Goal: Feedback & Contribution: Leave review/rating

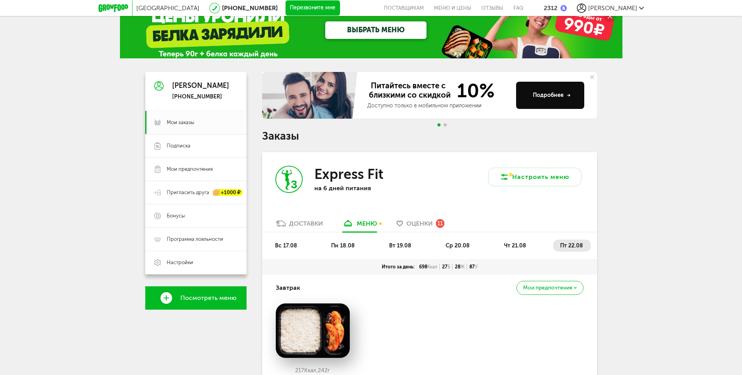
scroll to position [39, 0]
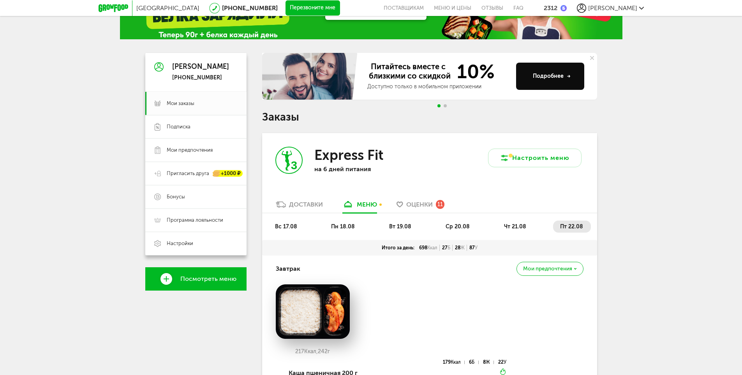
click at [422, 204] on span "Оценки" at bounding box center [419, 204] width 26 height 7
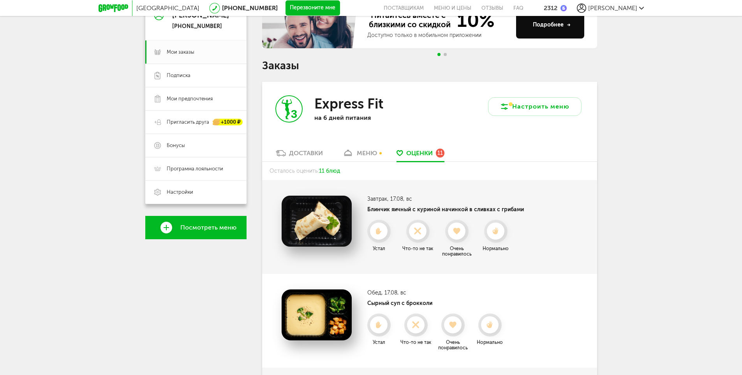
scroll to position [90, 0]
click at [457, 233] on use at bounding box center [457, 232] width 9 height 8
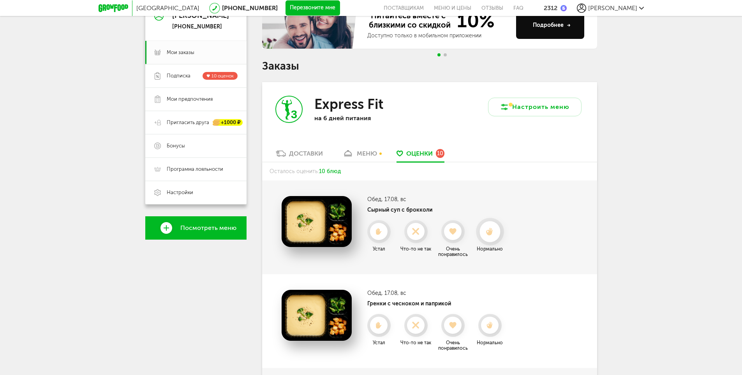
click at [496, 233] on icon at bounding box center [489, 232] width 21 height 9
click at [496, 233] on icon at bounding box center [489, 231] width 17 height 7
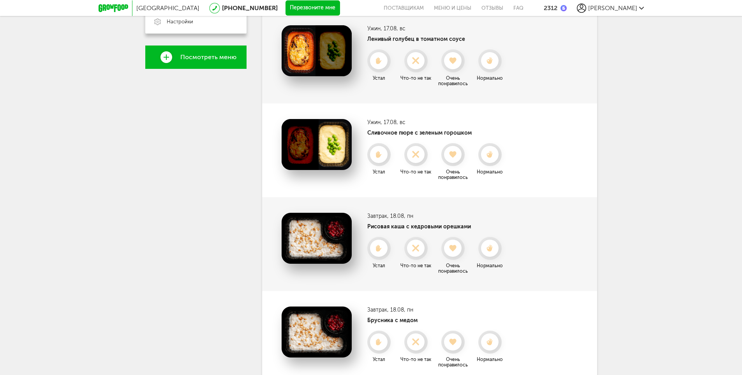
scroll to position [285, 0]
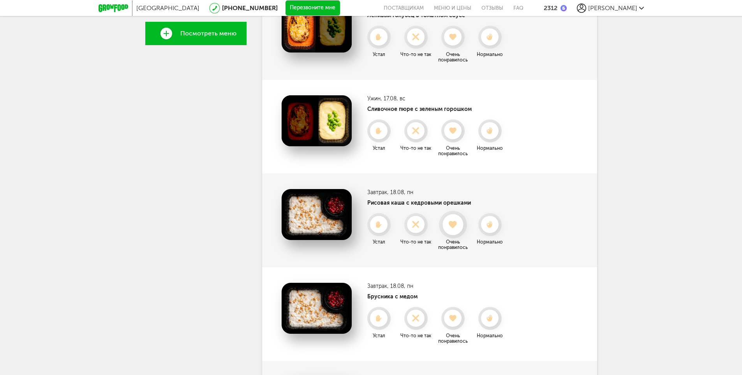
click at [457, 227] on icon at bounding box center [452, 225] width 21 height 9
click at [457, 227] on icon at bounding box center [452, 224] width 17 height 7
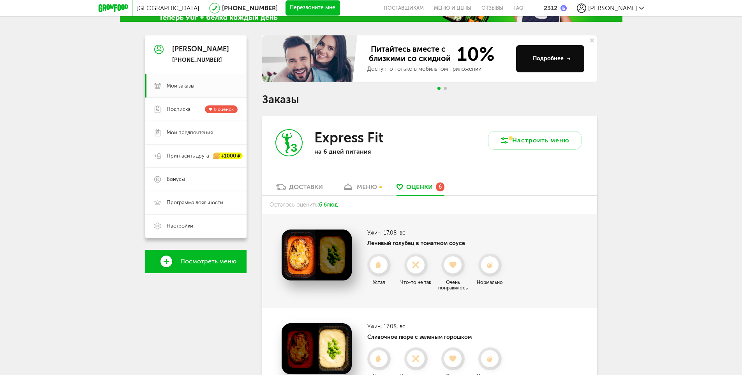
scroll to position [0, 0]
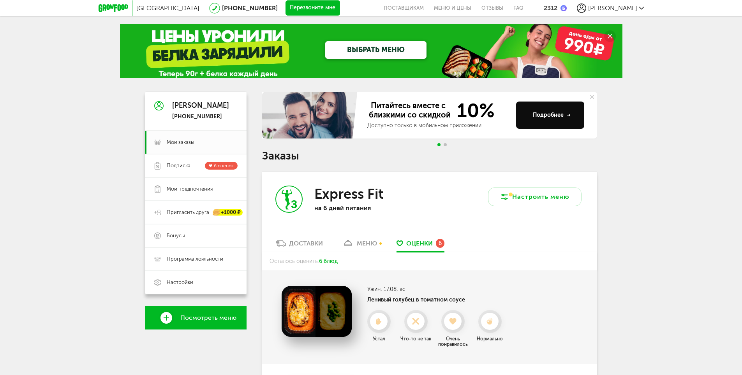
click at [298, 241] on div "Доставки" at bounding box center [306, 243] width 34 height 7
